Goal: Task Accomplishment & Management: Manage account settings

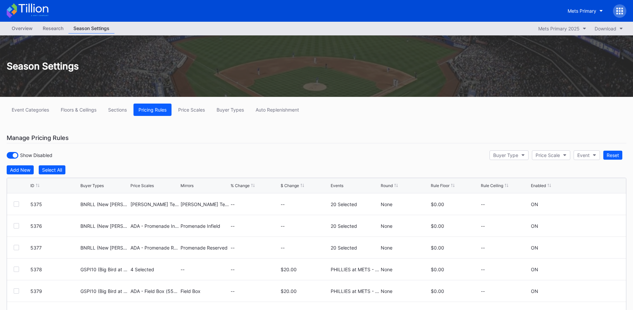
click at [618, 10] on icon at bounding box center [617, 11] width 2 height 2
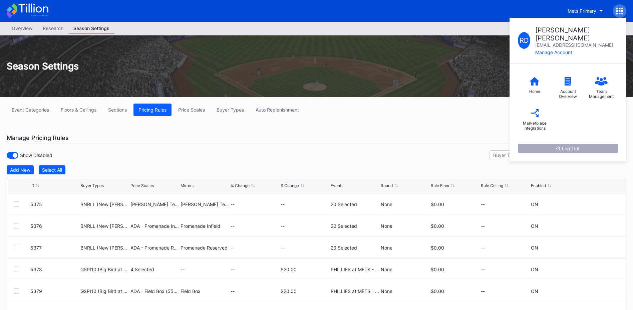
click at [574, 146] on div "Log Out" at bounding box center [567, 149] width 23 height 6
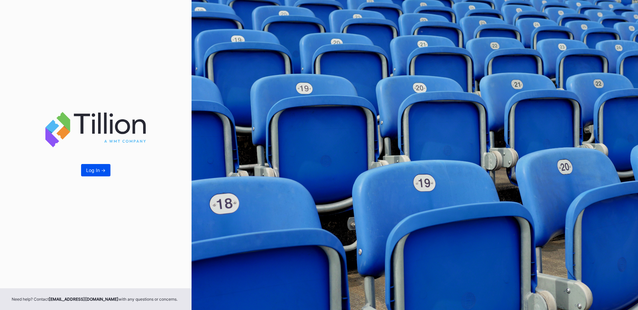
click at [87, 172] on div "Log In ->" at bounding box center [95, 170] width 19 height 6
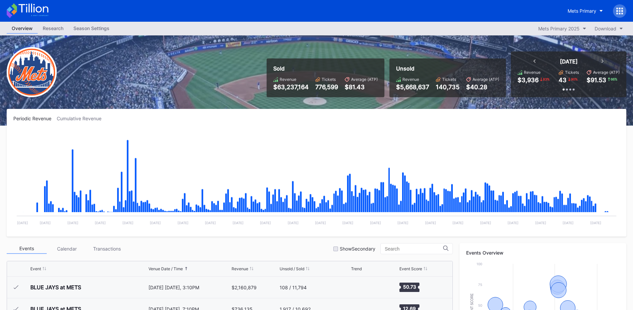
scroll to position [1280, 0]
click at [91, 28] on div "Season Settings" at bounding box center [91, 28] width 46 height 10
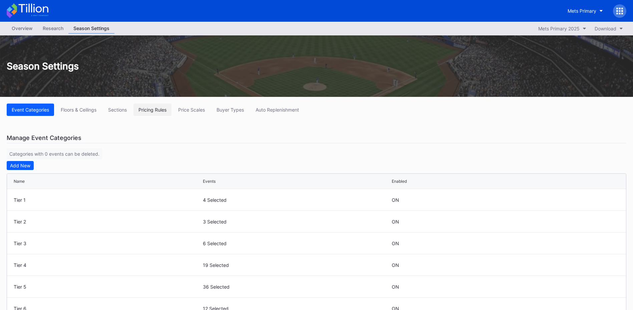
click at [156, 111] on div "Pricing Rules" at bounding box center [153, 110] width 28 height 6
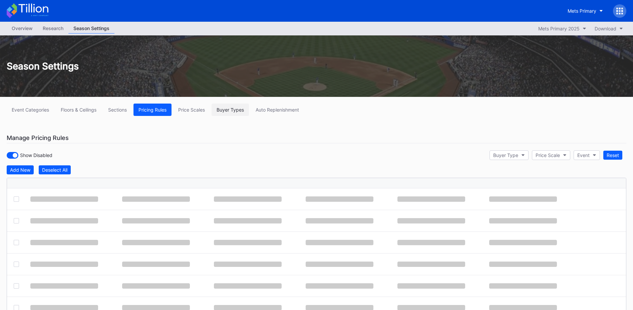
click at [233, 111] on div "Buyer Types" at bounding box center [230, 110] width 27 height 6
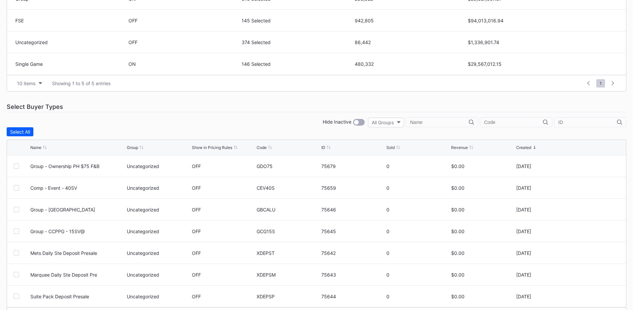
scroll to position [254, 0]
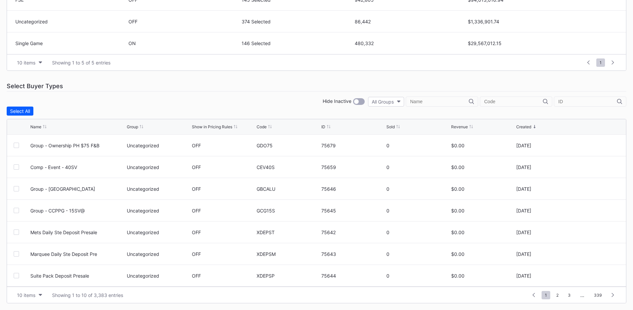
click at [499, 98] on div at bounding box center [516, 101] width 72 height 10
click at [499, 102] on input "text" at bounding box center [513, 101] width 59 height 5
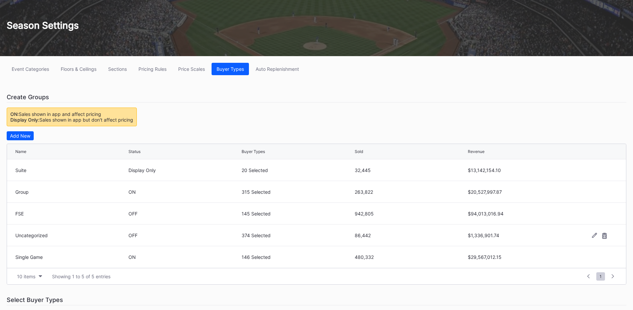
scroll to position [1, 0]
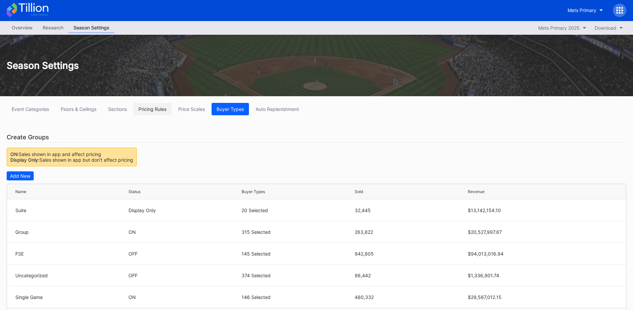
type input "gspi2"
click at [150, 107] on div "Pricing Rules" at bounding box center [153, 109] width 28 height 6
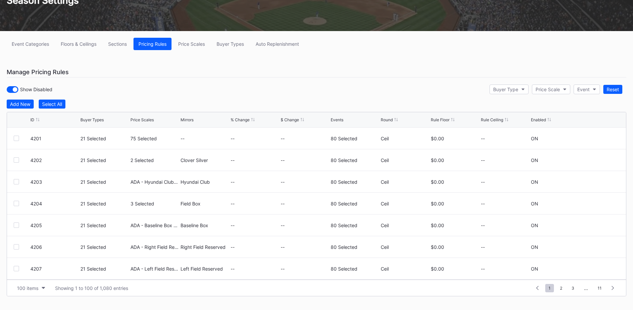
scroll to position [75, 0]
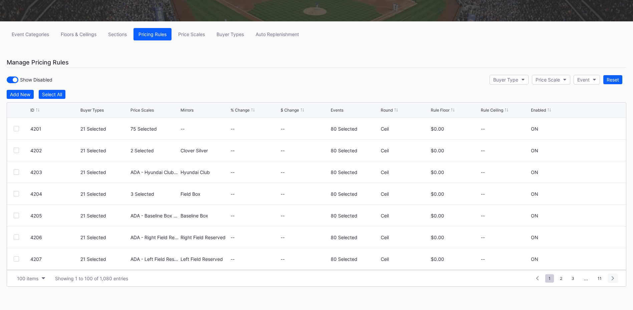
click at [613, 279] on icon at bounding box center [613, 278] width 2 height 4
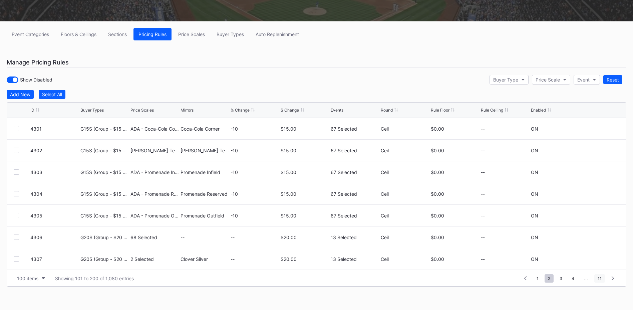
click at [599, 278] on span "11" at bounding box center [599, 278] width 11 height 8
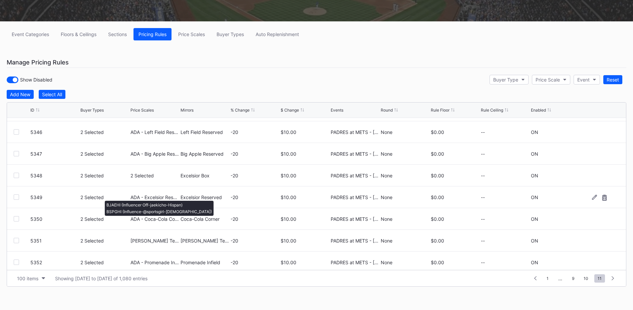
scroll to position [983, 0]
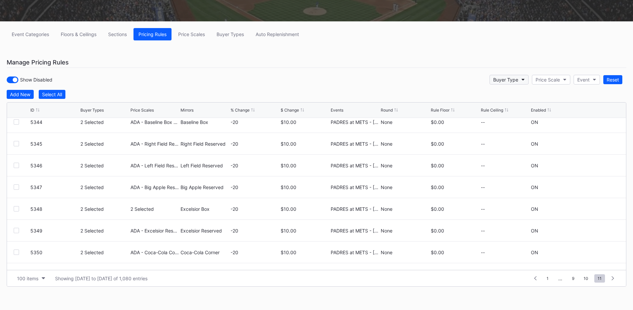
click at [513, 80] on div "Buyer Type" at bounding box center [505, 80] width 25 height 6
type input "gspi2"
click at [508, 107] on div "GSPI22 ([PERSON_NAME] HR Rec TS Offer)" at bounding box center [542, 109] width 96 height 6
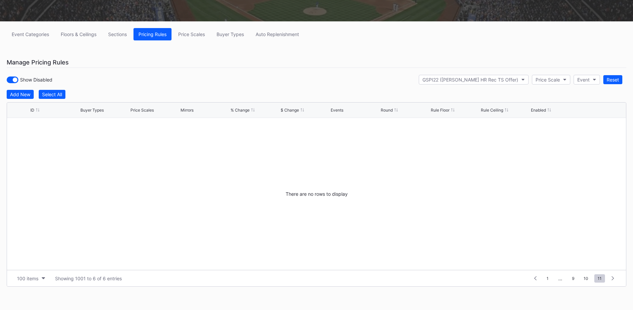
click at [346, 79] on div "Show Disabled GSPI22 (Peter Alonso HR Rec TS Offer) Price Scale Event Reset" at bounding box center [317, 80] width 620 height 14
click at [15, 80] on div at bounding box center [15, 79] width 5 height 5
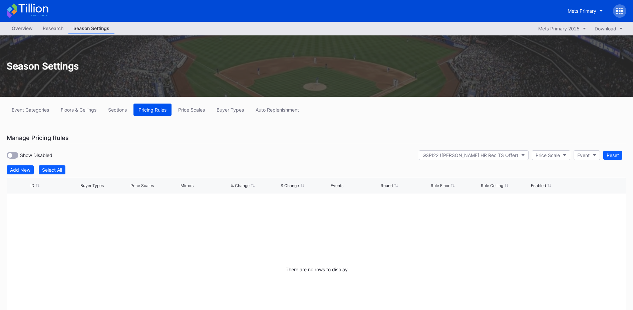
click at [154, 108] on div "Pricing Rules" at bounding box center [153, 110] width 28 height 6
click at [496, 159] on button "GSPI22 ([PERSON_NAME] HR Rec TS Offer)" at bounding box center [474, 155] width 110 height 10
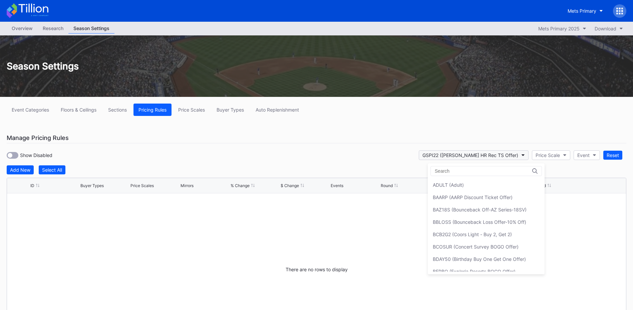
scroll to position [766, 0]
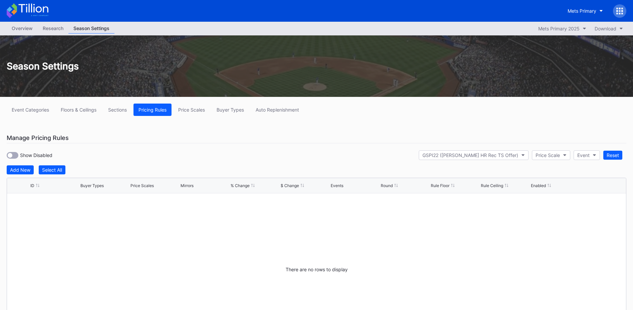
click at [620, 11] on icon at bounding box center [620, 11] width 2 height 2
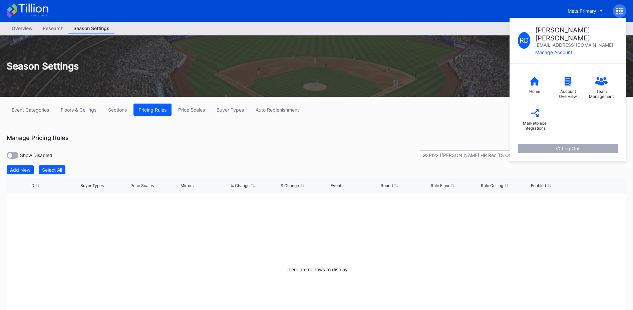
click at [570, 144] on button "Log Out" at bounding box center [568, 148] width 100 height 9
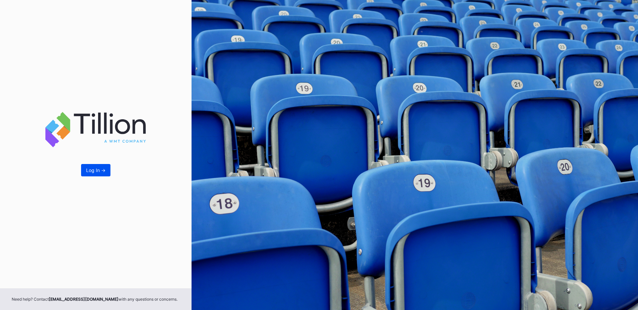
click at [95, 171] on div "Log In ->" at bounding box center [95, 170] width 19 height 6
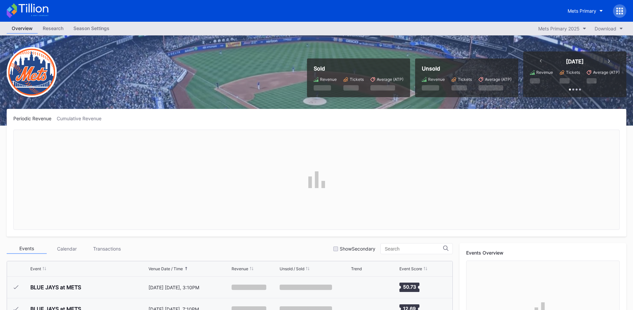
scroll to position [1280, 0]
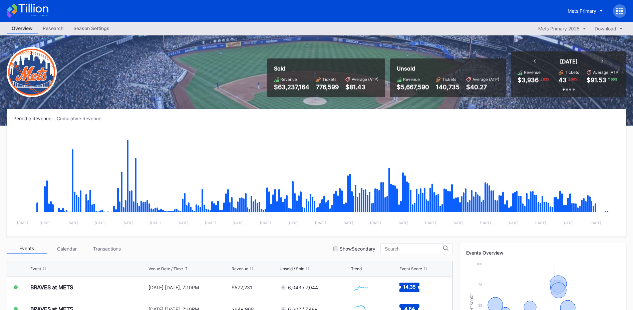
click at [97, 29] on div "Season Settings" at bounding box center [91, 28] width 46 height 10
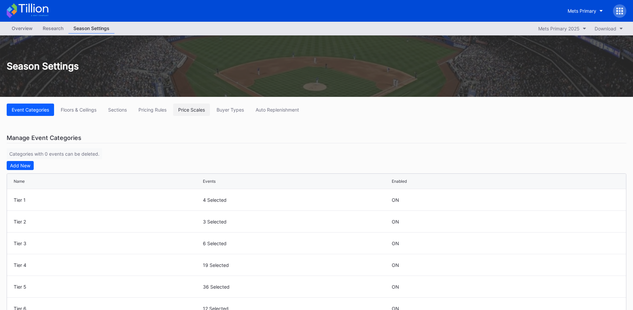
click at [200, 111] on div "Price Scales" at bounding box center [191, 110] width 27 height 6
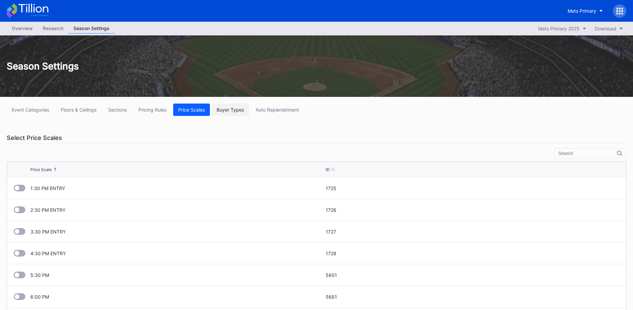
click at [232, 111] on div "Buyer Types" at bounding box center [230, 110] width 27 height 6
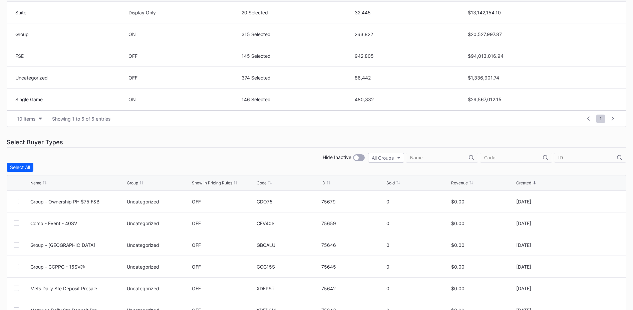
scroll to position [200, 0]
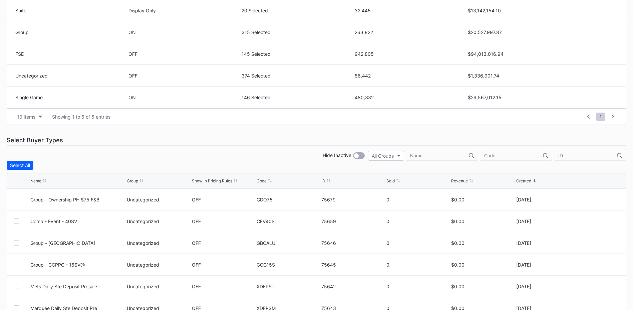
click at [506, 156] on input "text" at bounding box center [513, 155] width 59 height 5
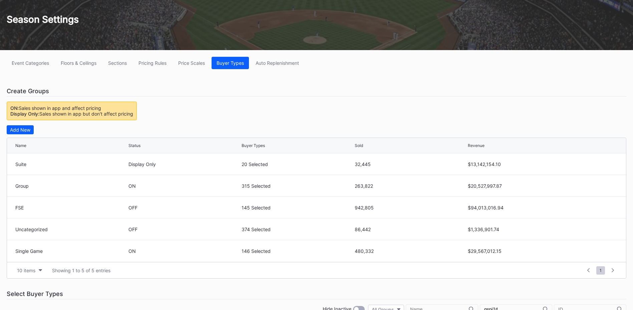
scroll to position [33, 0]
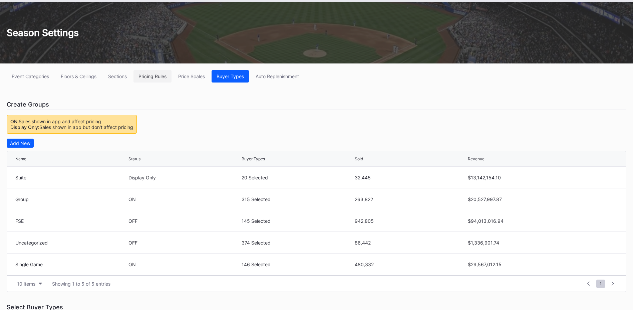
type input "gspi24"
click at [156, 77] on div "Pricing Rules" at bounding box center [153, 76] width 28 height 6
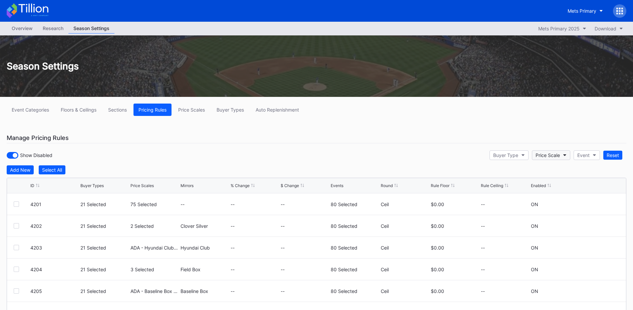
click at [548, 155] on div "Price Scale" at bounding box center [548, 155] width 24 height 6
click at [502, 154] on div "Buyer Type" at bounding box center [505, 155] width 25 height 6
type input "gspi2"
click at [516, 182] on div "GSPI22 ([PERSON_NAME] HR Rec TS Offer)" at bounding box center [542, 185] width 106 height 12
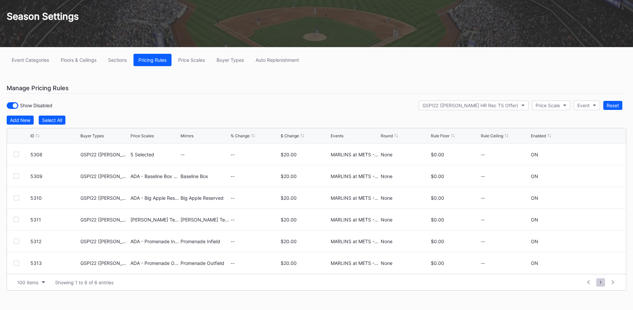
scroll to position [54, 0]
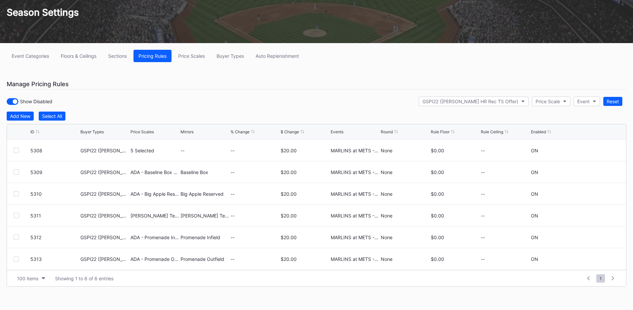
click at [237, 75] on div "Event Categories Floors & Ceilings Sections Pricing Rules Price Scales Buyer Ty…" at bounding box center [316, 176] width 633 height 267
click at [492, 103] on div "GSPI22 ([PERSON_NAME] HR Rec TS Offer)" at bounding box center [471, 101] width 96 height 6
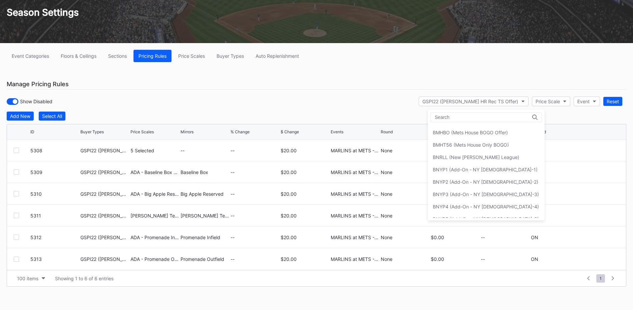
scroll to position [0, 0]
click at [486, 117] on input at bounding box center [464, 116] width 58 height 5
type input "gsp"
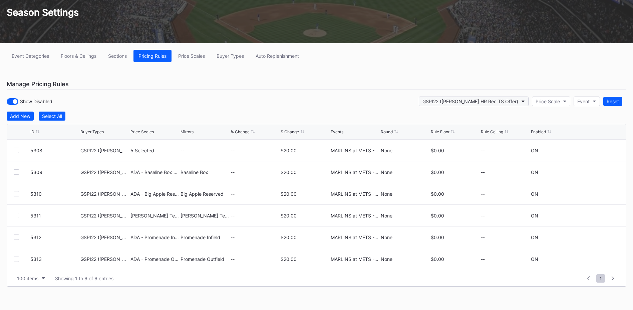
click at [499, 103] on div "GSPI22 ([PERSON_NAME] HR Rec TS Offer)" at bounding box center [471, 101] width 96 height 6
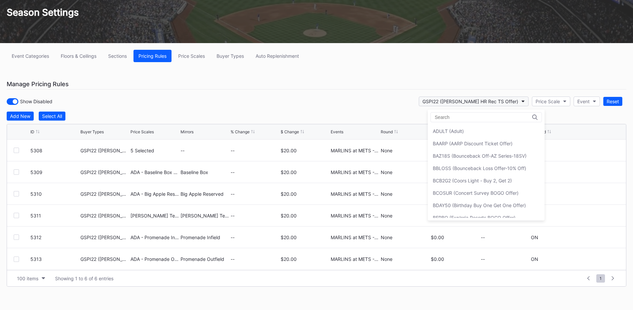
scroll to position [766, 0]
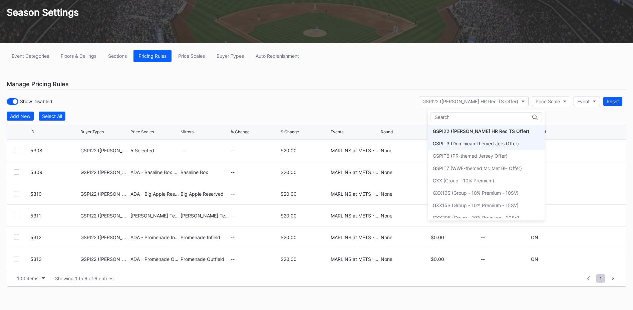
click at [478, 141] on div "GSPIT3 (Dominican-themed Jers Offer)" at bounding box center [476, 144] width 86 height 6
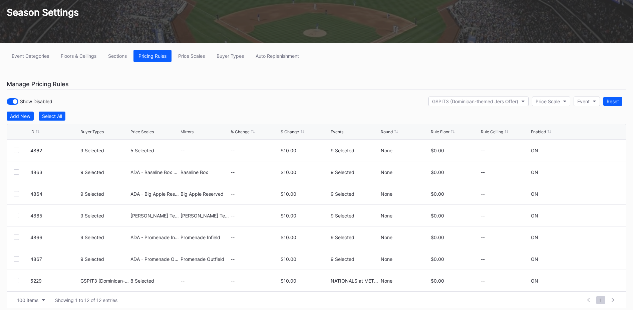
click at [363, 114] on div "Add New Select All" at bounding box center [317, 115] width 620 height 9
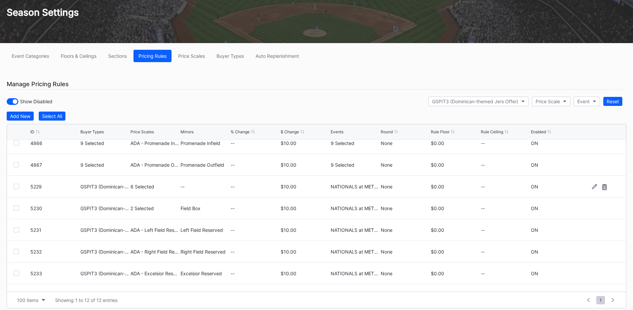
scroll to position [108, 0]
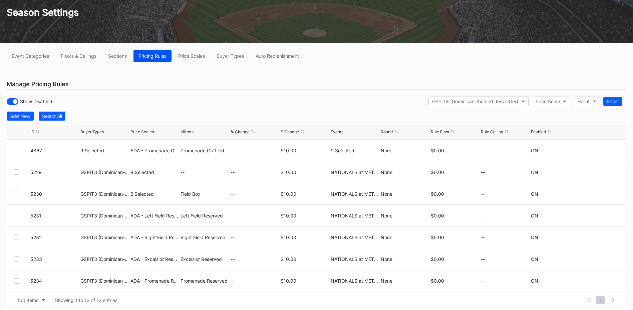
click at [150, 58] on div "Pricing Rules" at bounding box center [153, 56] width 28 height 6
click at [236, 57] on div "Buyer Types" at bounding box center [230, 56] width 27 height 6
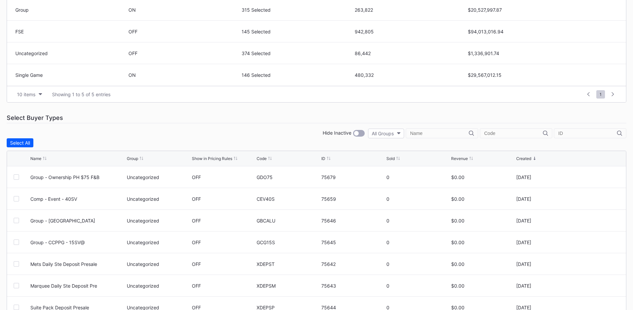
scroll to position [234, 0]
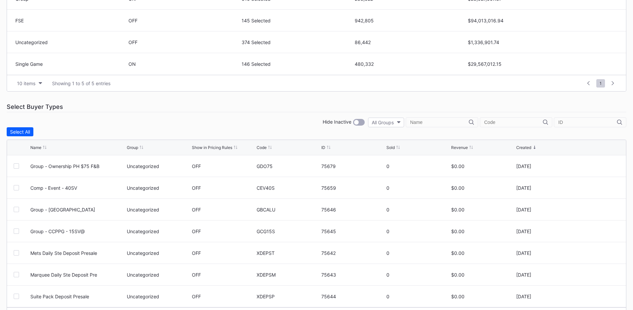
click at [499, 123] on input "text" at bounding box center [513, 121] width 59 height 5
click at [569, 122] on input "text" at bounding box center [587, 121] width 59 height 5
paste input "75699"
type input "75699"
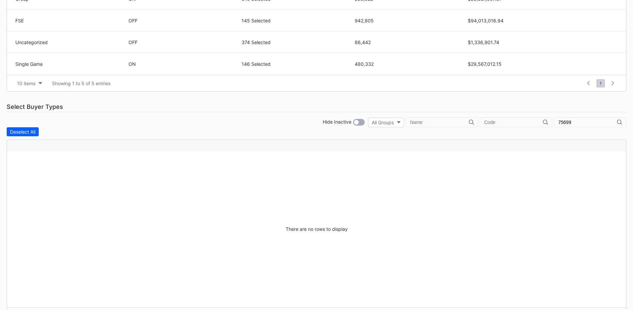
drag, startPoint x: 425, startPoint y: 118, endPoint x: 411, endPoint y: 117, distance: 13.7
click at [415, 118] on div "Hide Inactive All Groups 75699" at bounding box center [317, 122] width 620 height 10
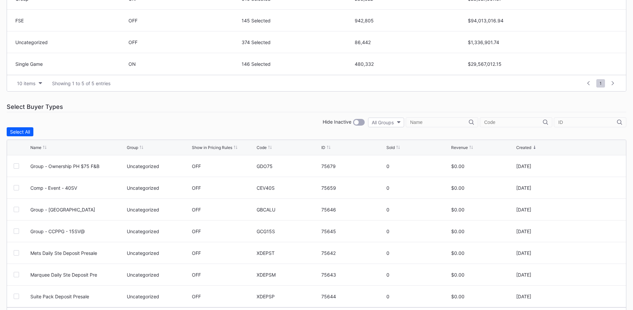
click at [507, 125] on div at bounding box center [516, 122] width 72 height 10
click at [512, 122] on input "text" at bounding box center [513, 121] width 59 height 5
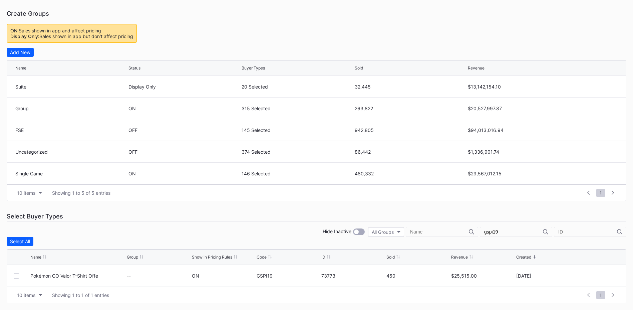
scroll to position [124, 0]
type input "g"
